Goal: Information Seeking & Learning: Learn about a topic

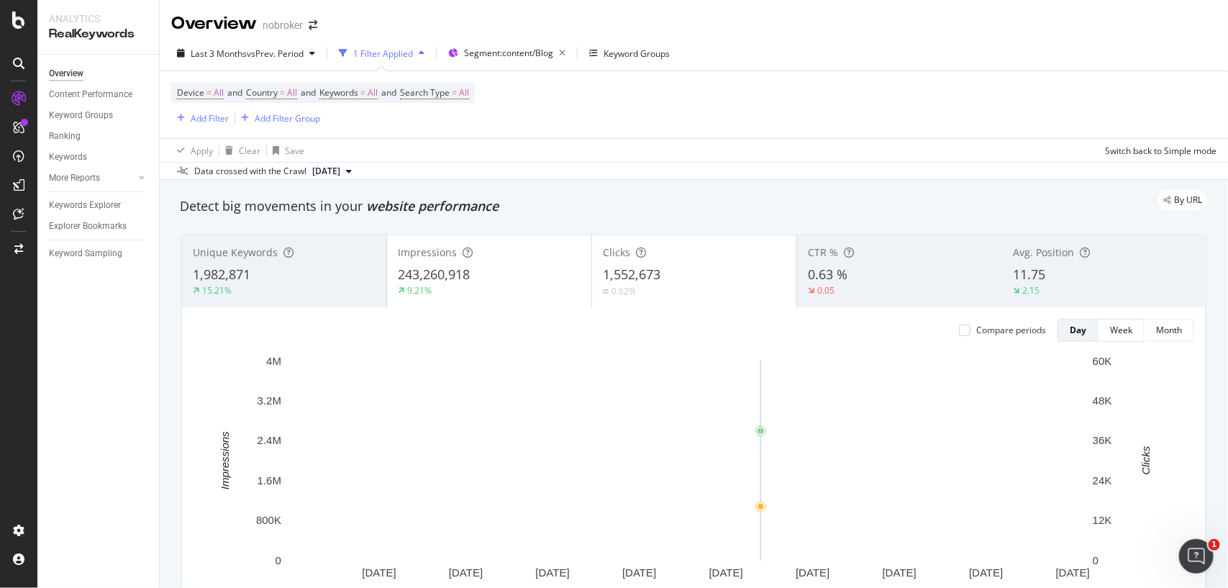
scroll to position [142, 0]
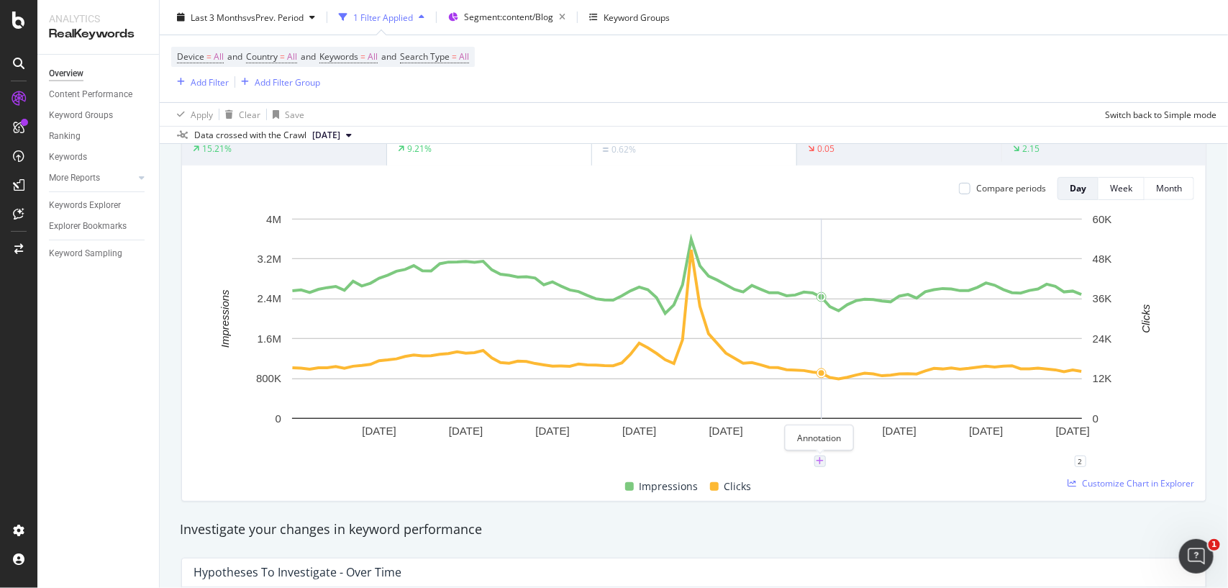
click at [820, 464] on icon "plus" at bounding box center [820, 461] width 8 height 9
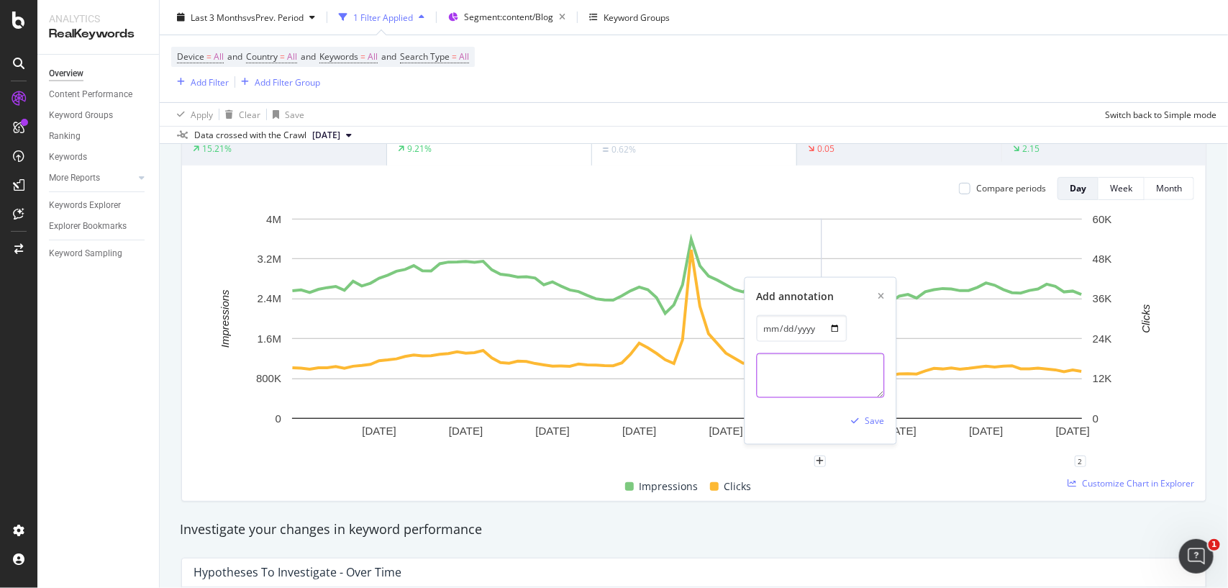
click at [828, 378] on textarea at bounding box center [820, 375] width 128 height 45
type textarea "B"
click at [824, 368] on textarea "Article source fature has" at bounding box center [820, 375] width 128 height 45
click at [869, 368] on textarea "Article source feature has" at bounding box center [820, 375] width 128 height 45
type textarea "Article source feature has been live in the blog."
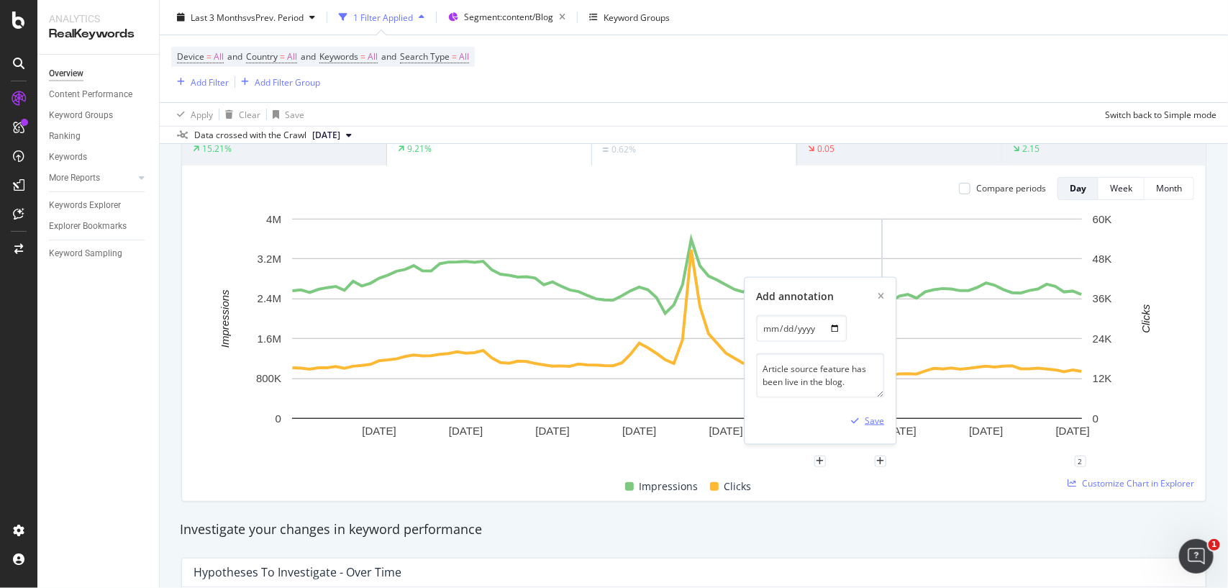
click at [878, 422] on div "Save" at bounding box center [874, 420] width 19 height 12
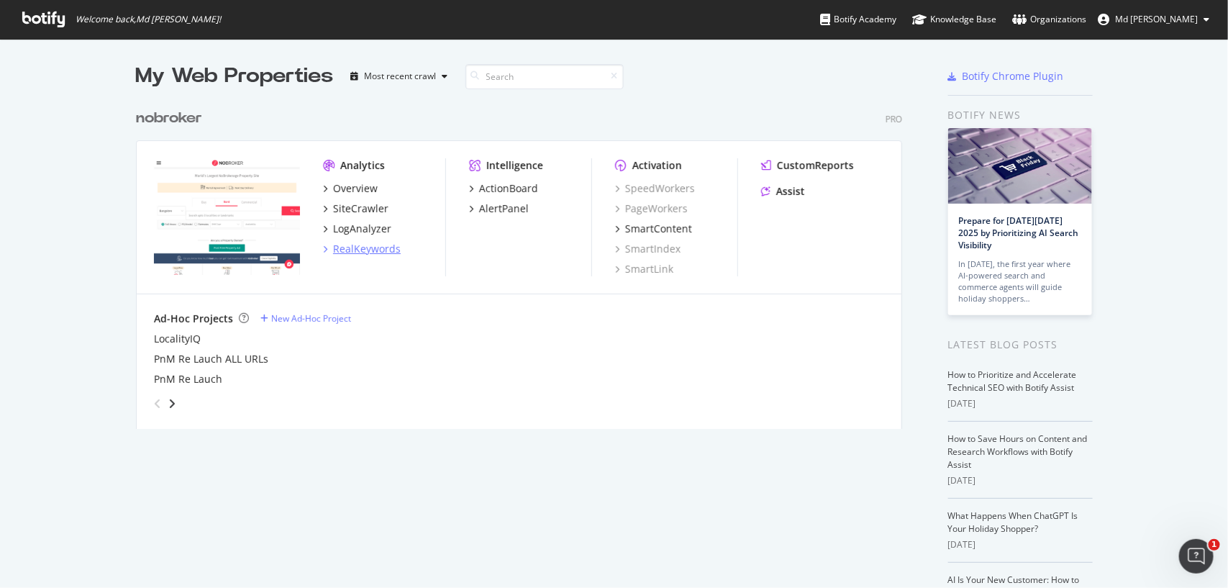
click at [347, 246] on div "RealKeywords" at bounding box center [367, 249] width 68 height 14
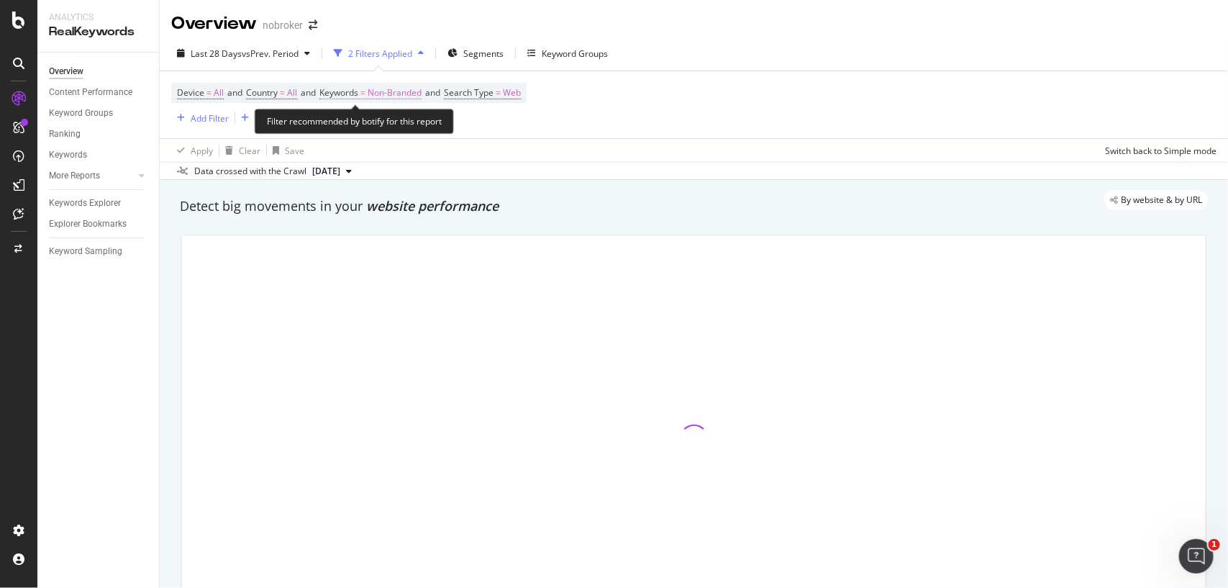
click at [401, 90] on span "Non-Branded" at bounding box center [395, 93] width 54 height 20
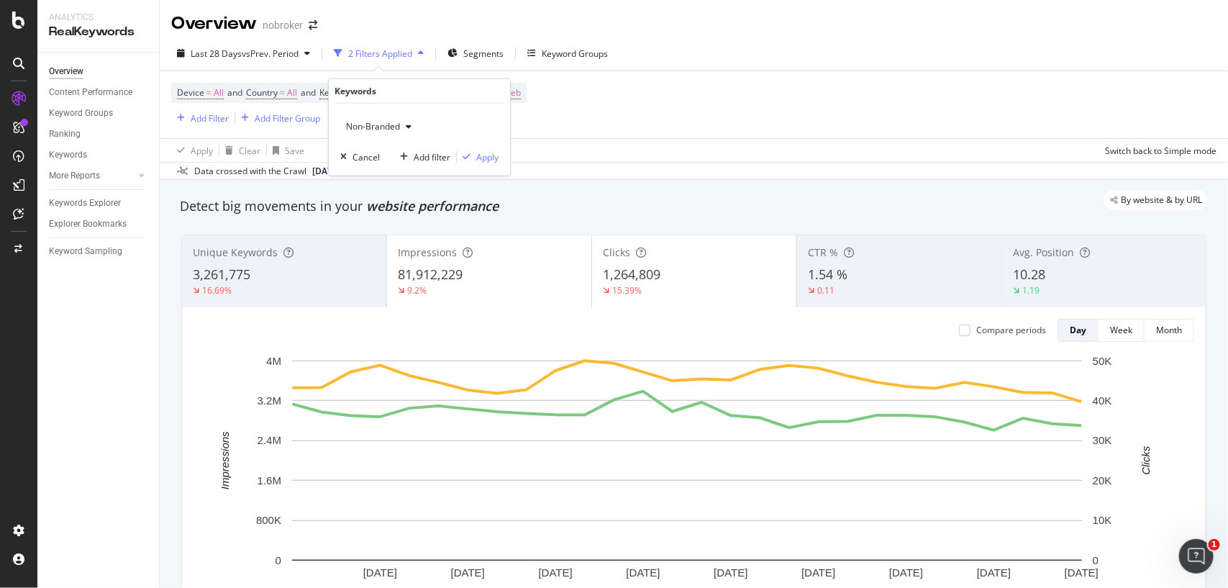
click at [385, 128] on span "Non-Branded" at bounding box center [370, 126] width 60 height 12
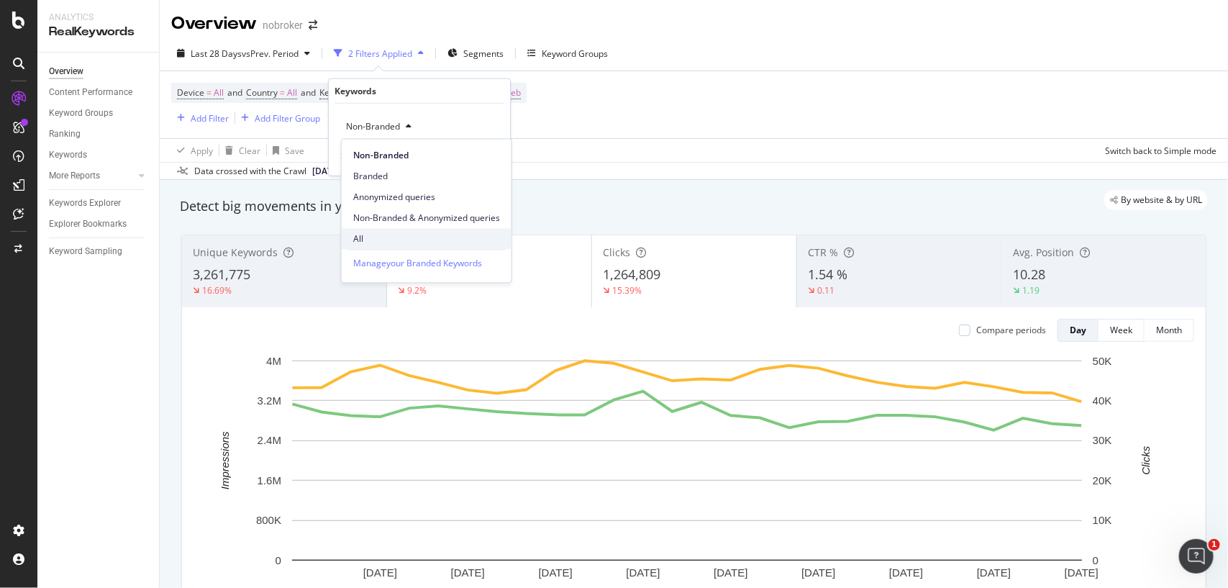
click at [376, 236] on span "All" at bounding box center [426, 238] width 147 height 13
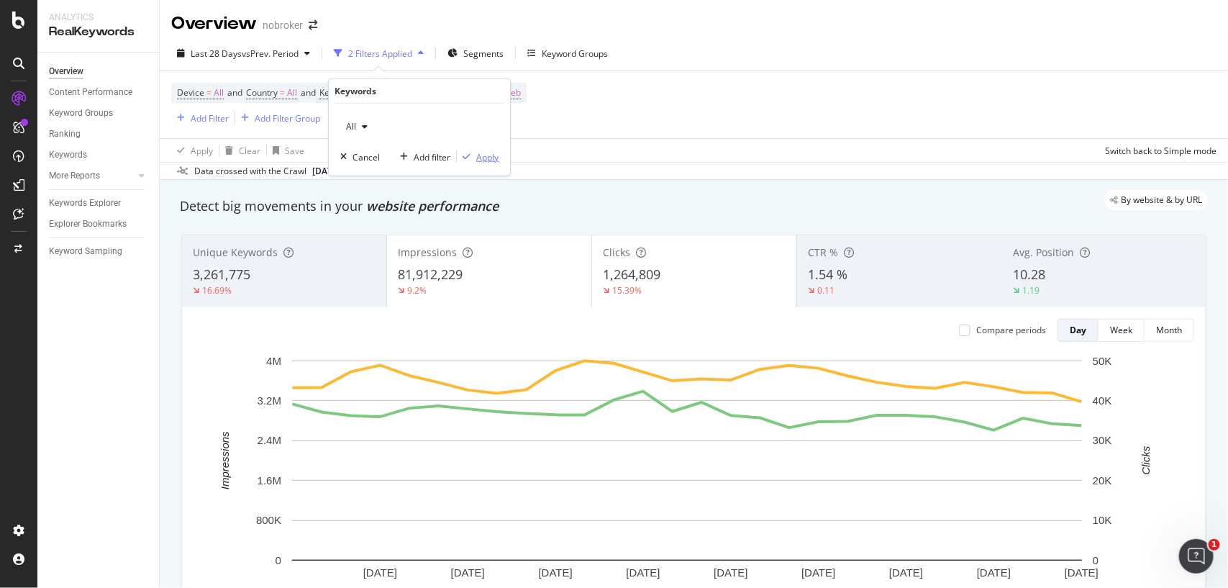
click at [486, 159] on div "Apply" at bounding box center [487, 156] width 22 height 12
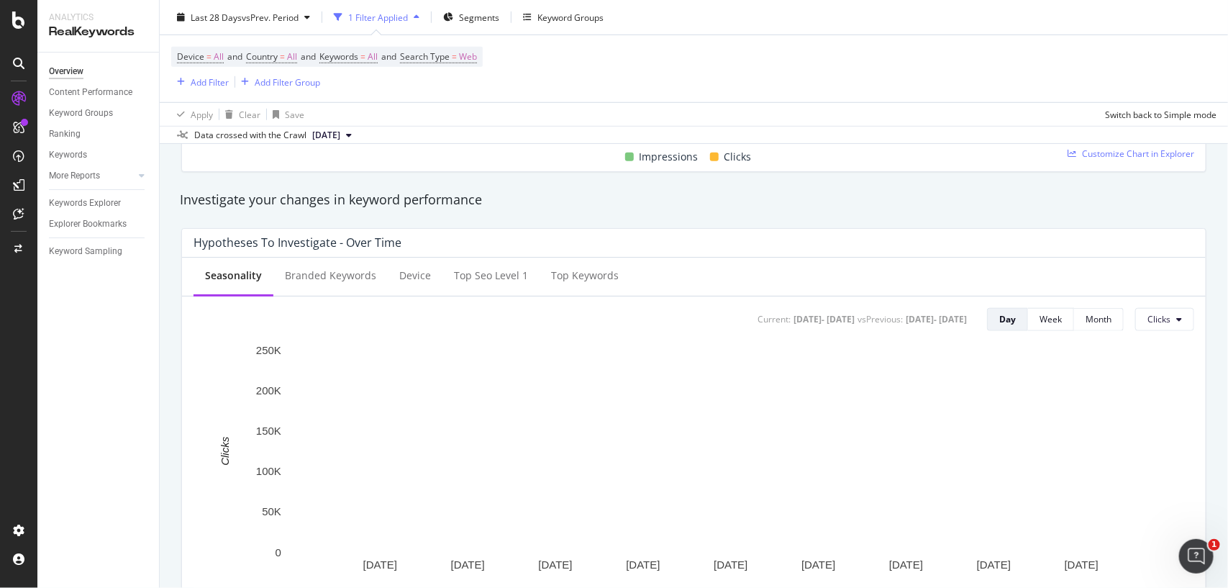
scroll to position [173, 0]
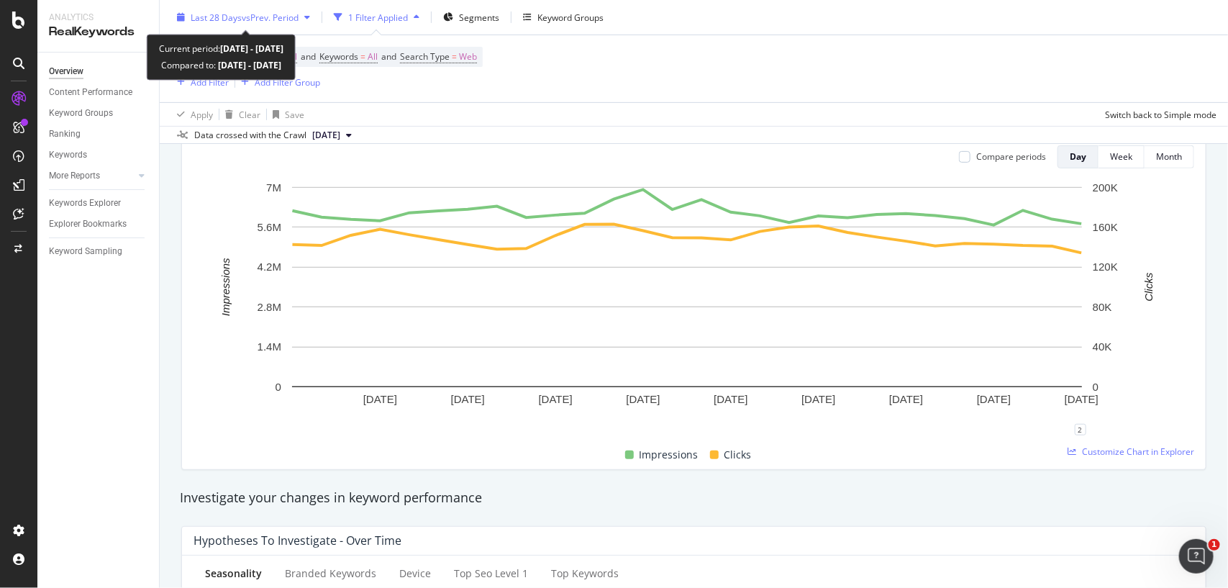
click at [256, 6] on div "Last 28 Days vs Prev. Period" at bounding box center [243, 17] width 145 height 22
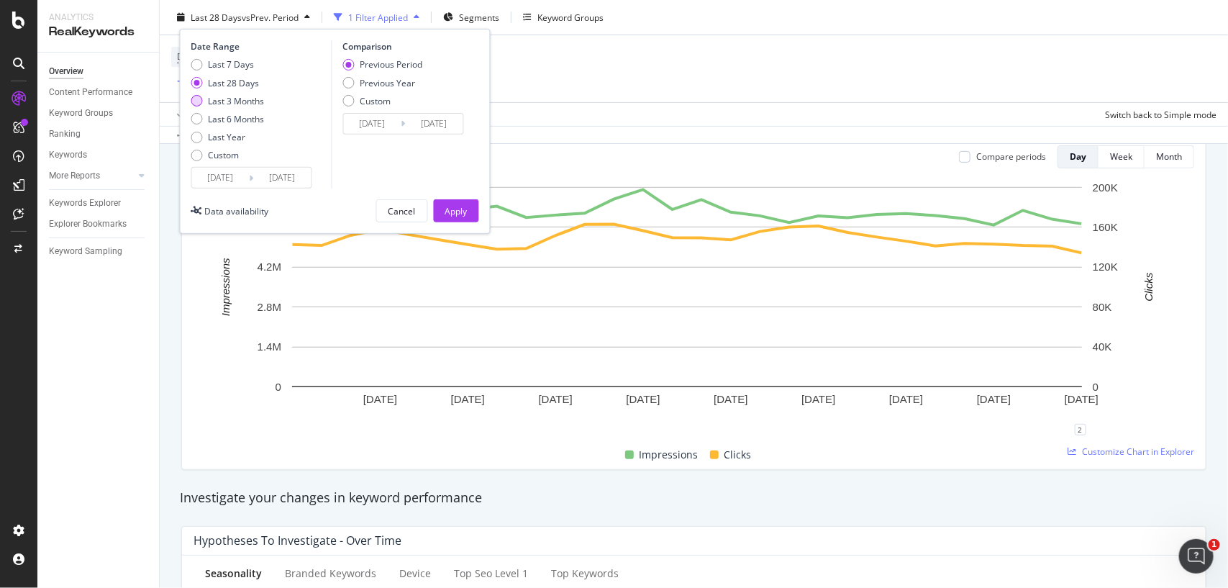
click at [217, 96] on div "Last 3 Months" at bounding box center [237, 100] width 56 height 12
type input "2025/06/25"
type input "2025/03/25"
type input "2025/06/24"
click at [441, 206] on button "Apply" at bounding box center [456, 210] width 45 height 23
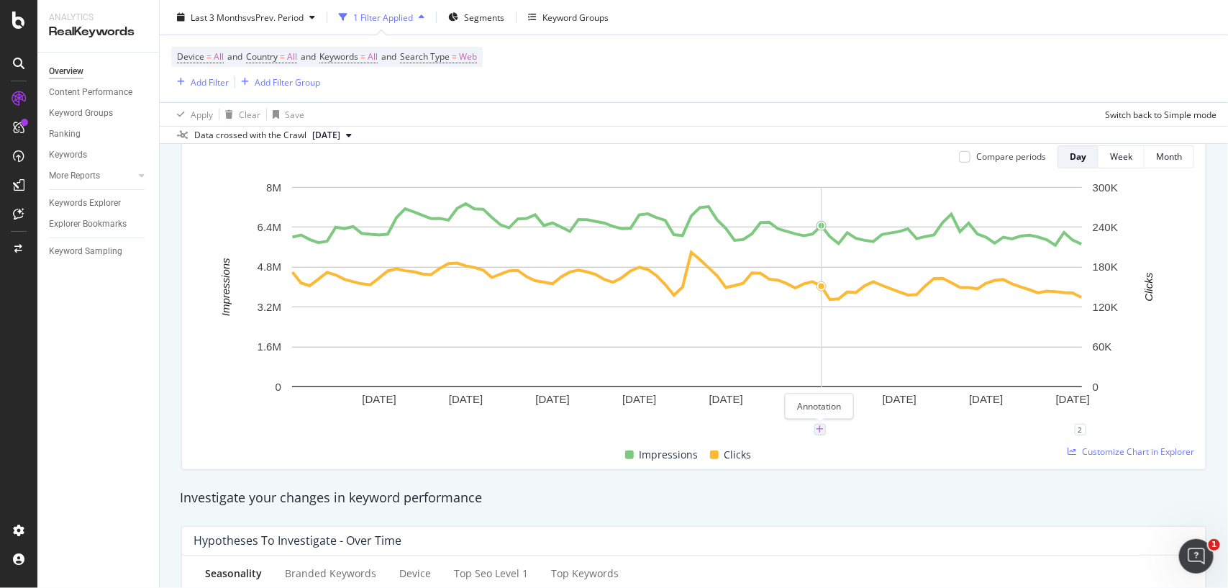
click at [817, 430] on icon "plus" at bounding box center [820, 429] width 8 height 9
click at [829, 351] on textarea at bounding box center [820, 344] width 128 height 45
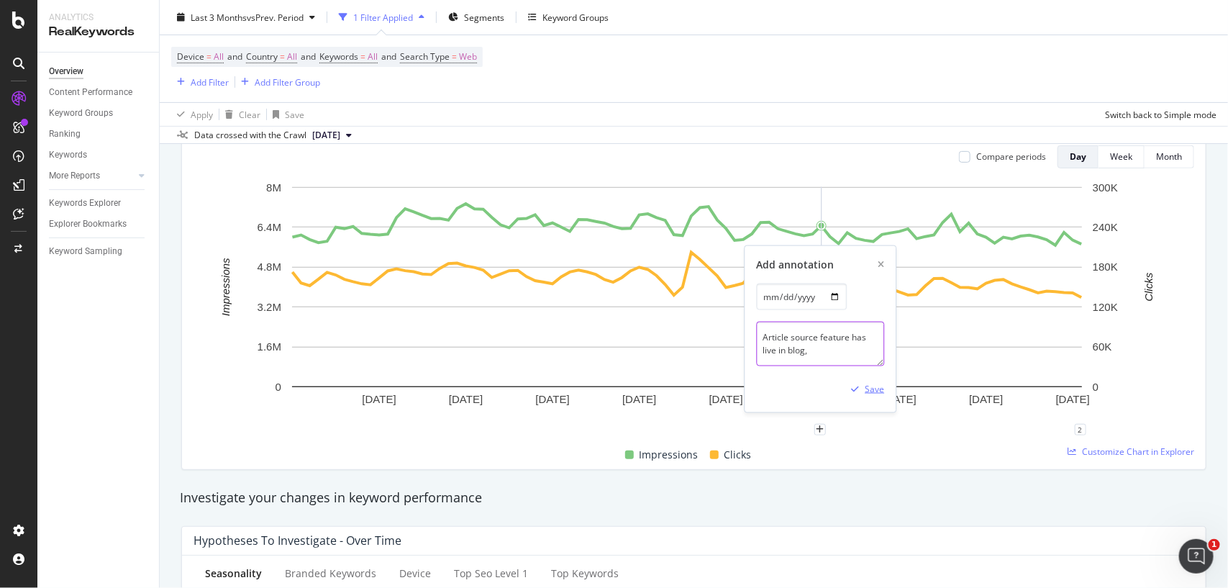
type textarea "Article source feature has live in blog,"
click at [872, 389] on div "Save" at bounding box center [874, 389] width 19 height 12
